Goal: Navigation & Orientation: Find specific page/section

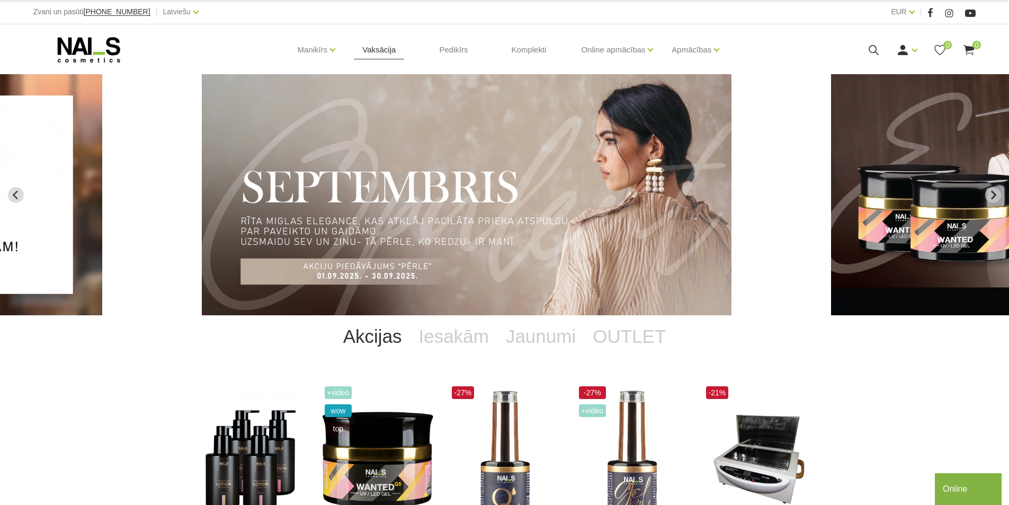
click at [389, 52] on link "Vaksācija" at bounding box center [379, 49] width 50 height 51
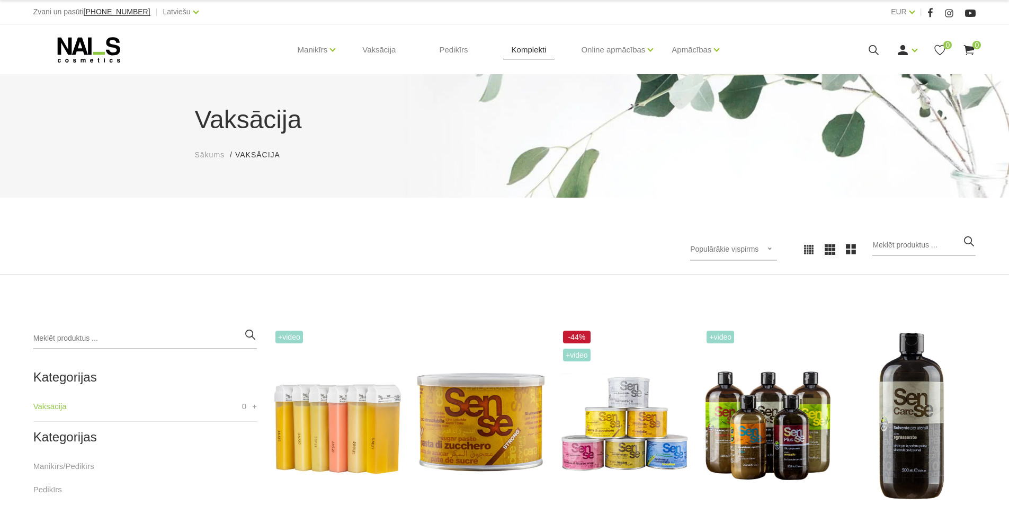
click at [530, 47] on link "Komplekti" at bounding box center [529, 49] width 52 height 51
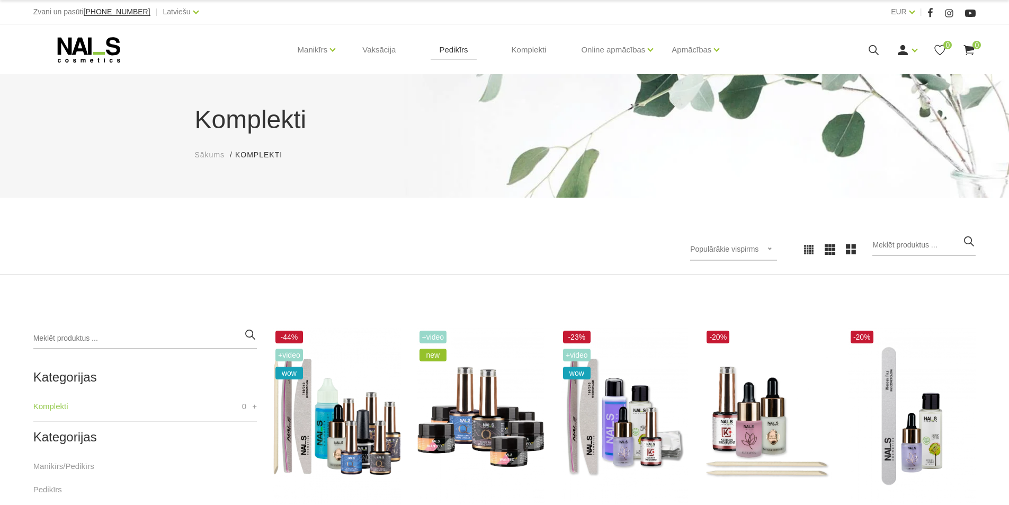
click at [460, 49] on link "Pedikīrs" at bounding box center [453, 49] width 46 height 51
